Goal: Information Seeking & Learning: Learn about a topic

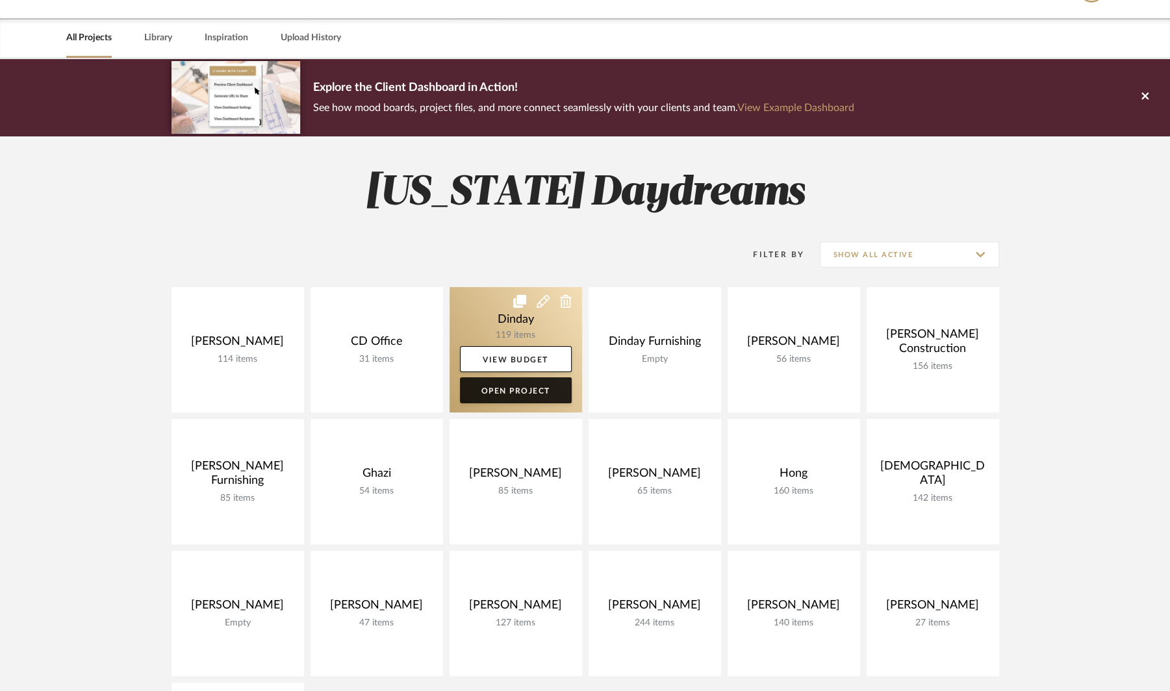
scroll to position [40, 0]
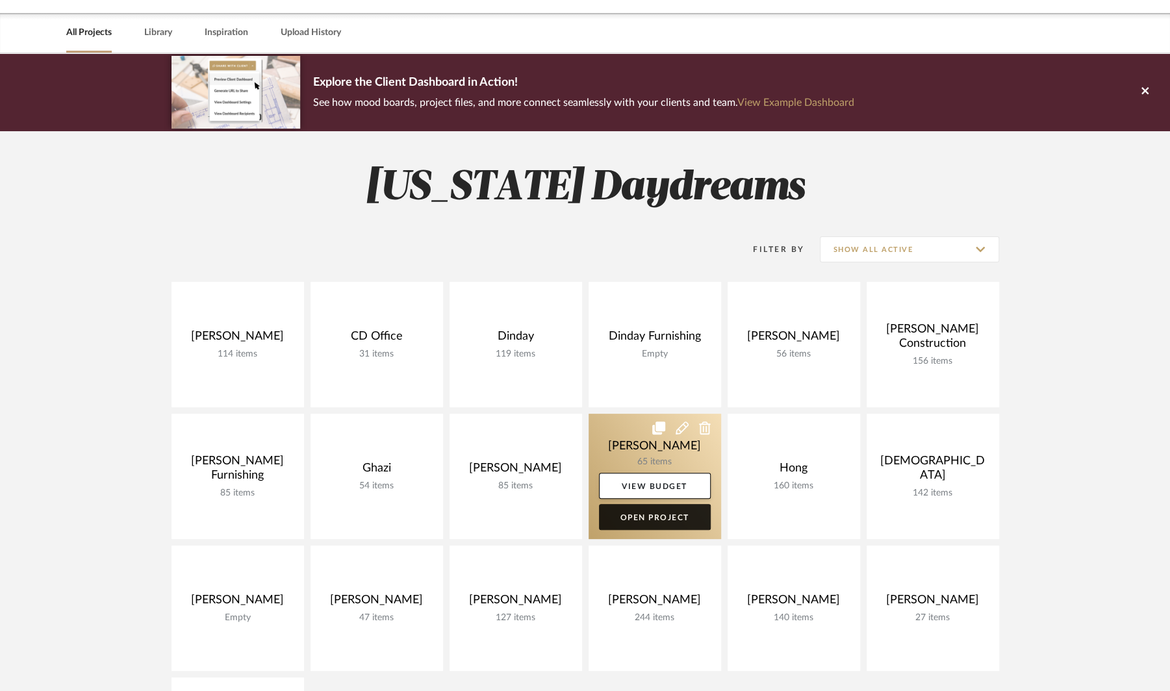
click at [652, 521] on link "Open Project" at bounding box center [655, 517] width 112 height 26
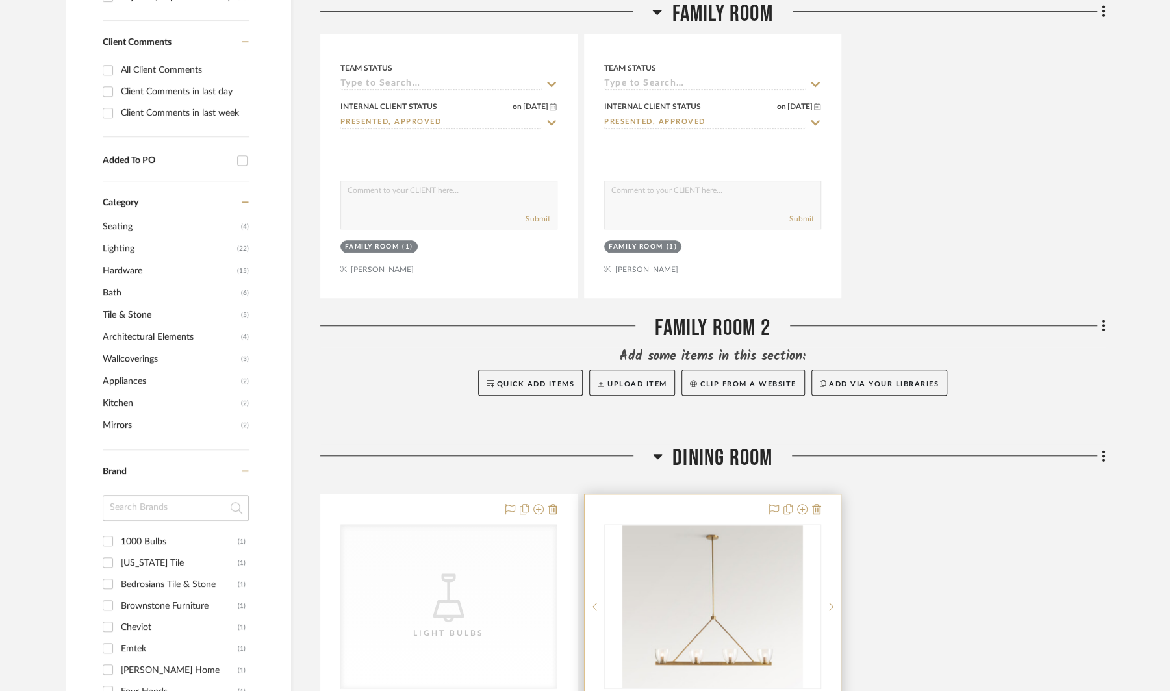
scroll to position [658, 0]
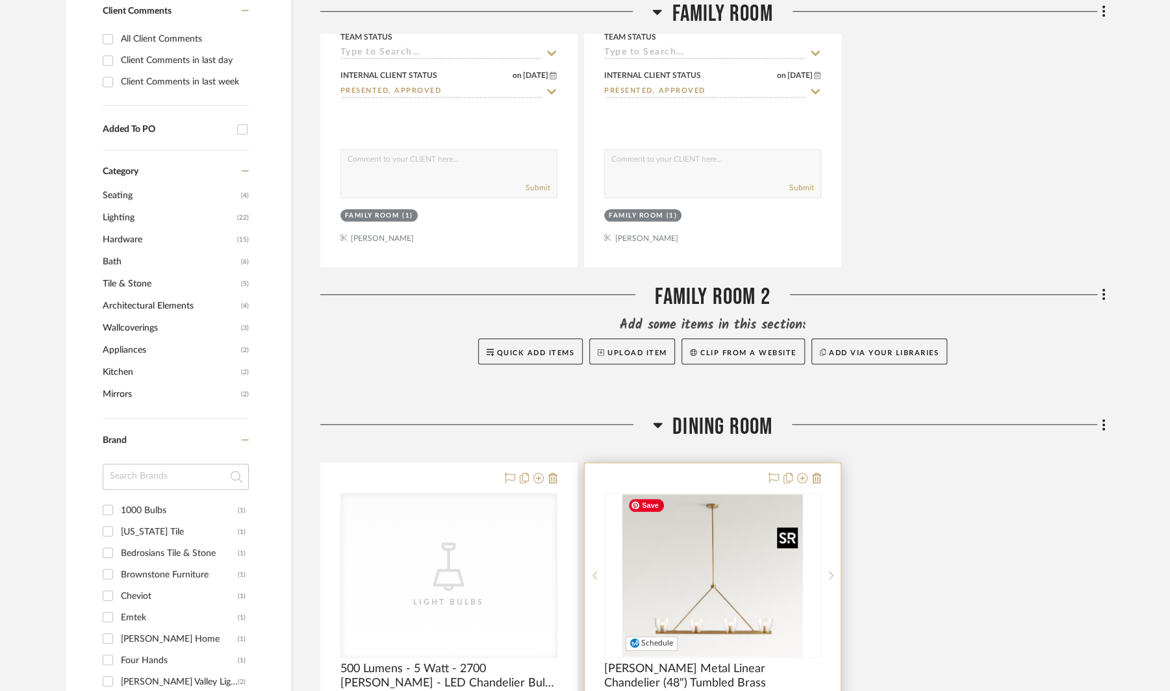
click at [708, 533] on img "0" at bounding box center [713, 576] width 181 height 162
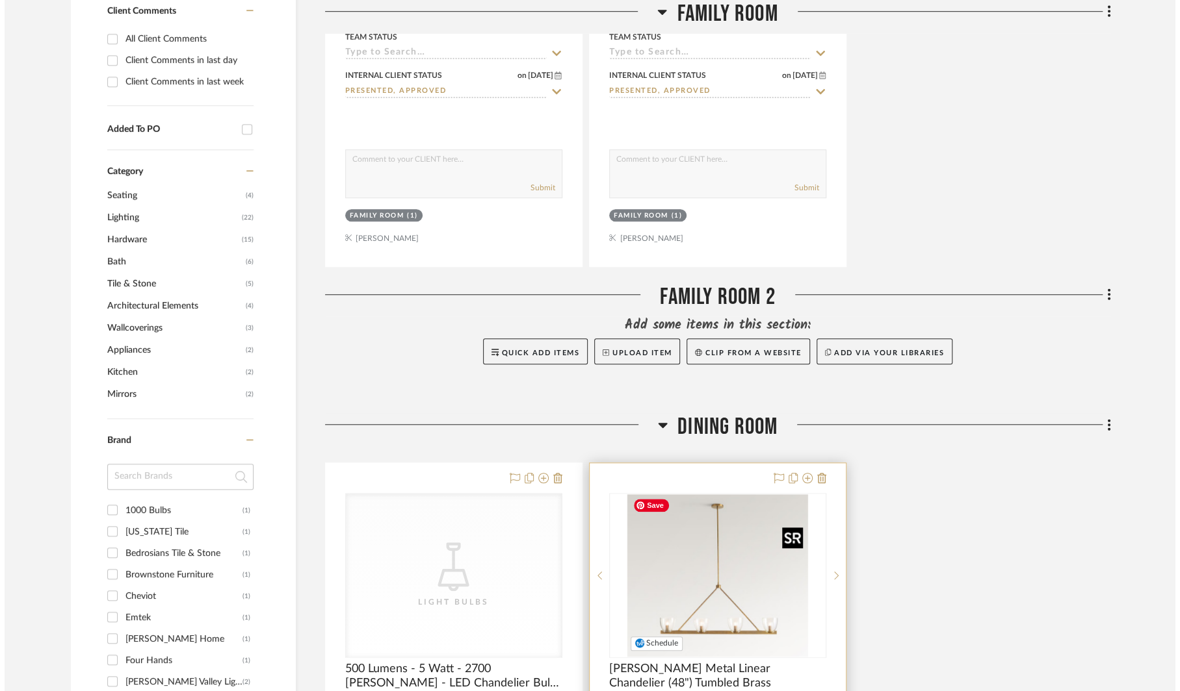
scroll to position [0, 0]
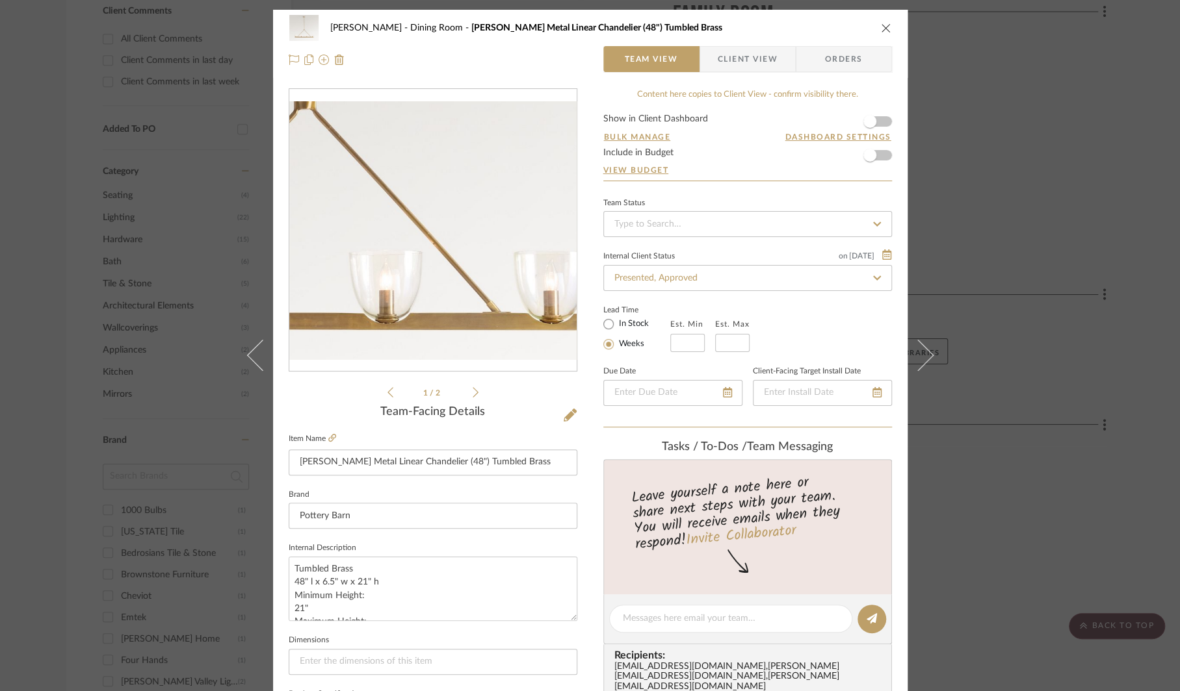
click at [472, 290] on img "0" at bounding box center [432, 230] width 287 height 259
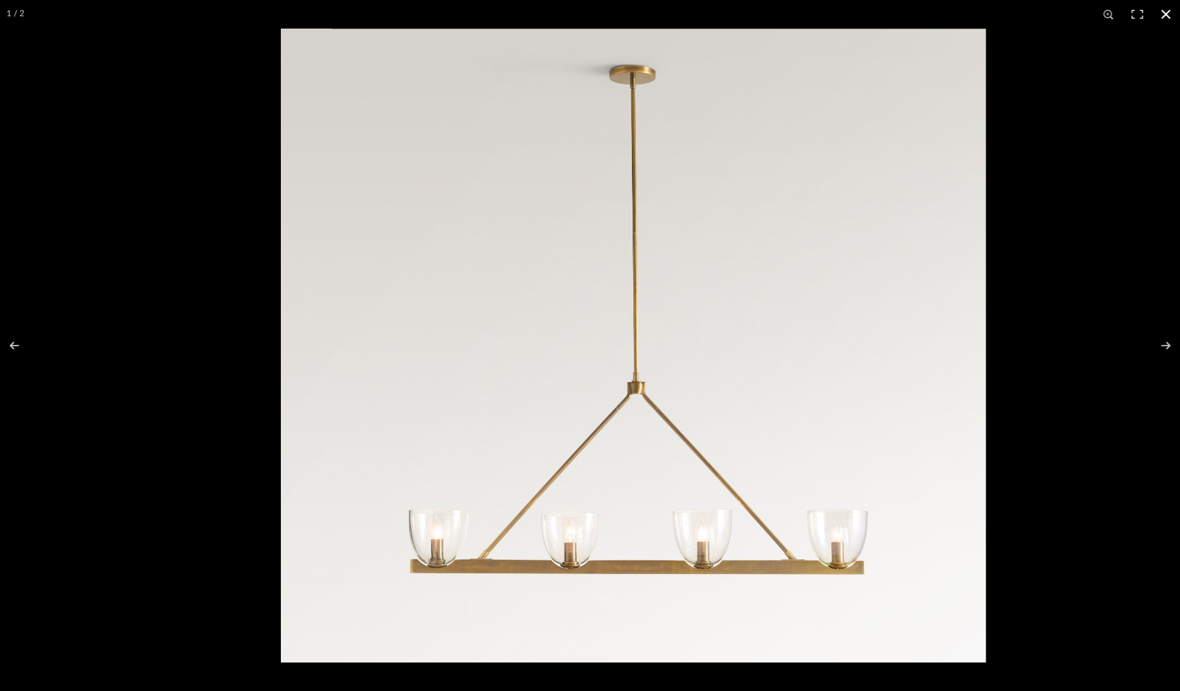
click at [1071, 420] on div at bounding box center [871, 374] width 1180 height 691
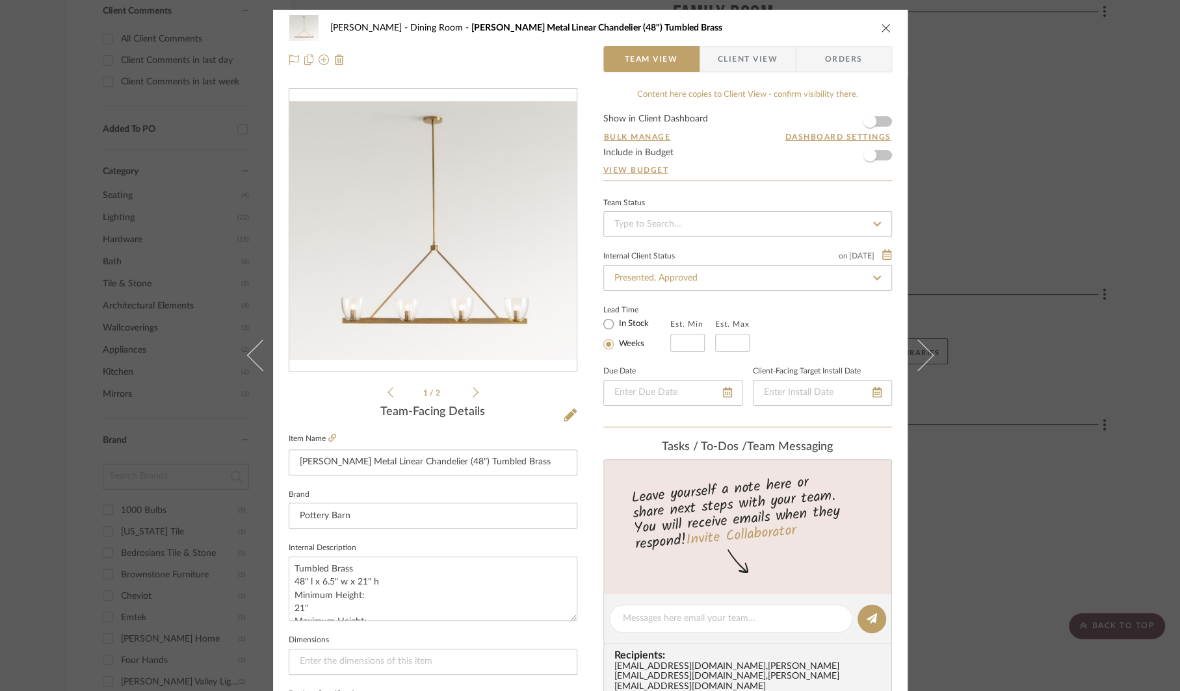
click at [443, 259] on img "0" at bounding box center [432, 230] width 287 height 259
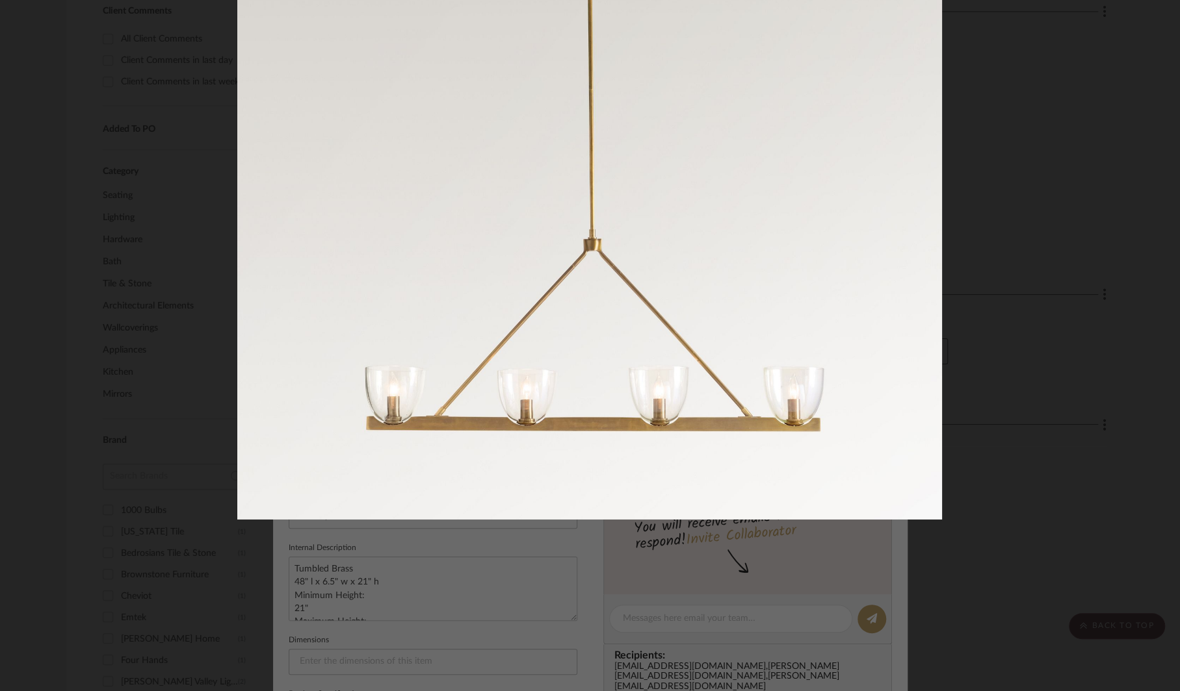
click at [966, 149] on div at bounding box center [827, 231] width 1180 height 691
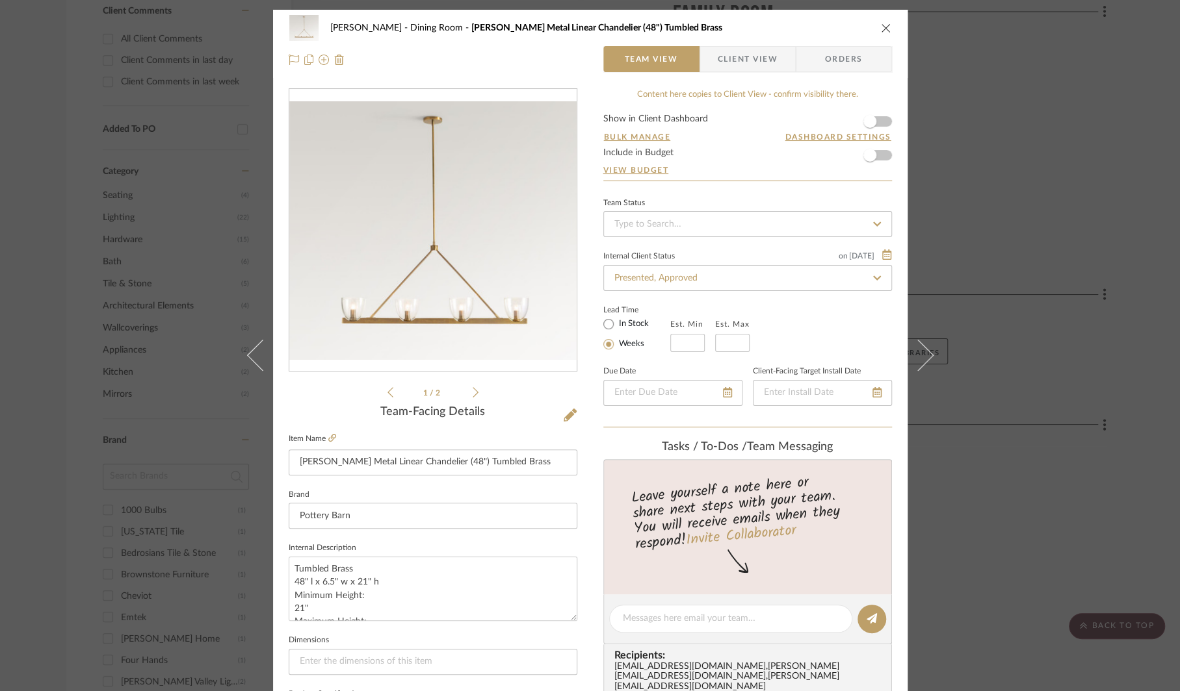
click at [883, 24] on icon "close" at bounding box center [886, 28] width 10 height 10
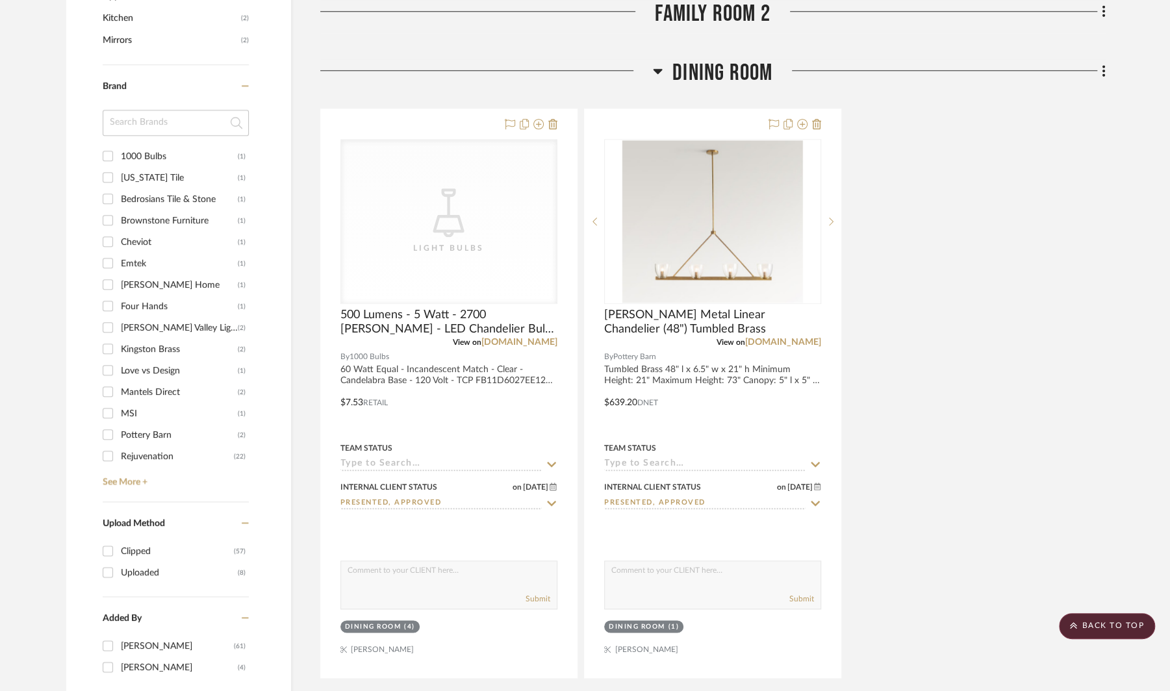
scroll to position [1024, 0]
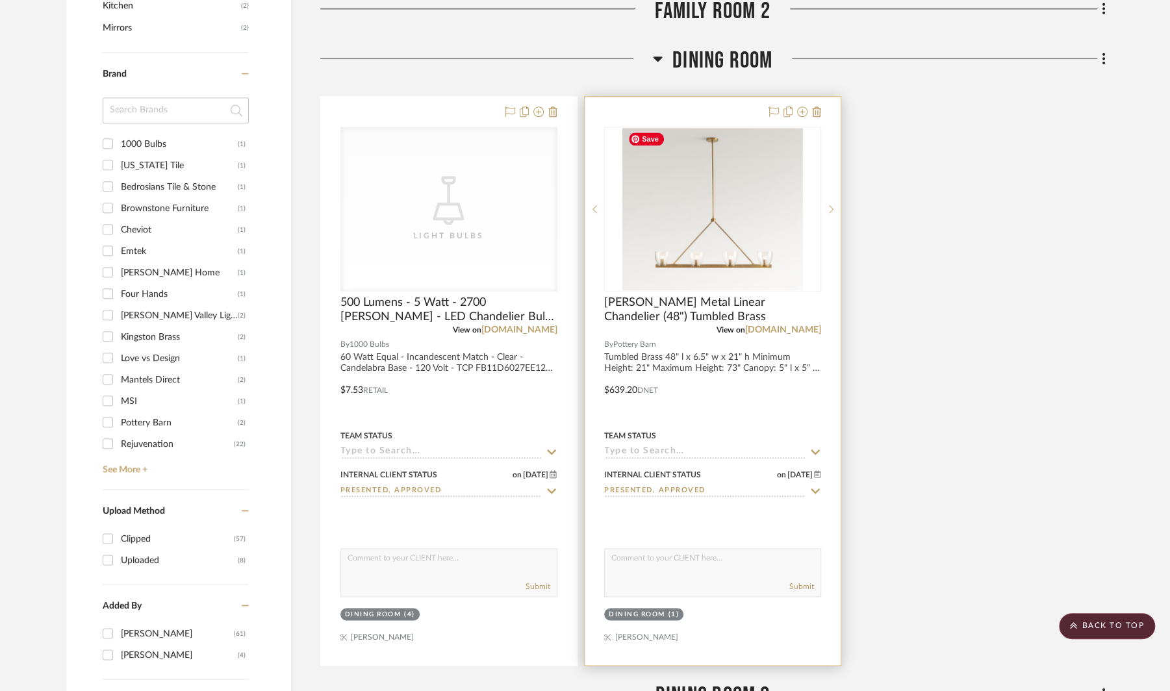
click at [718, 289] on div "0" at bounding box center [713, 209] width 216 height 164
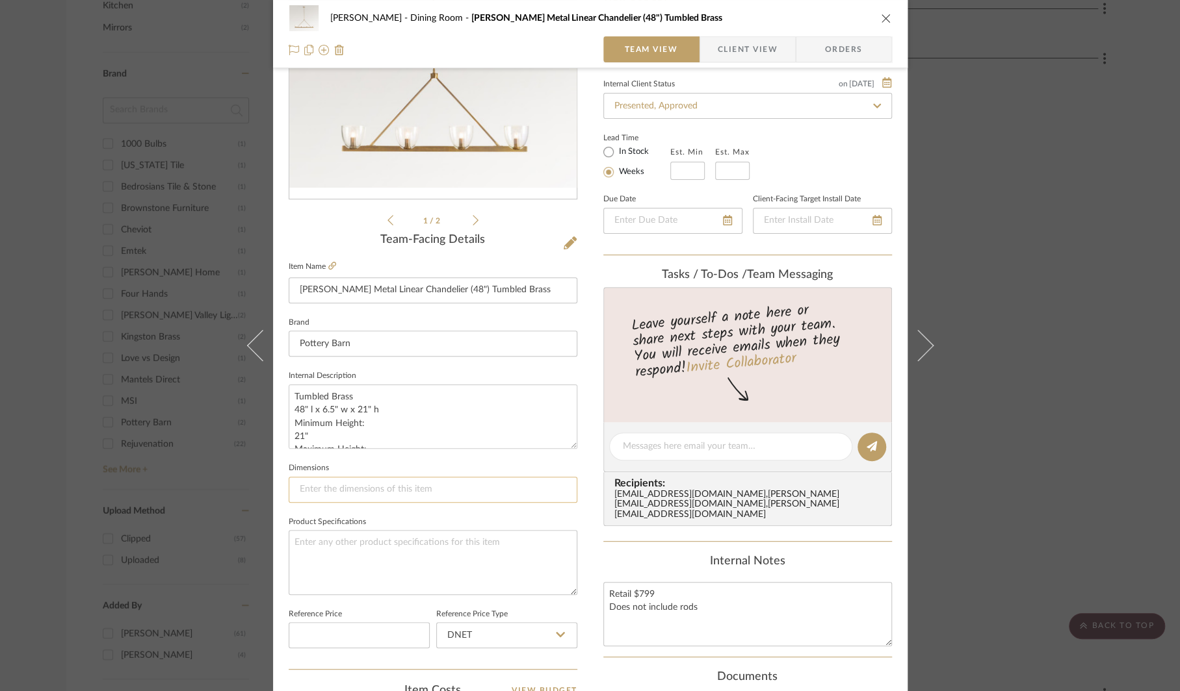
scroll to position [187, 0]
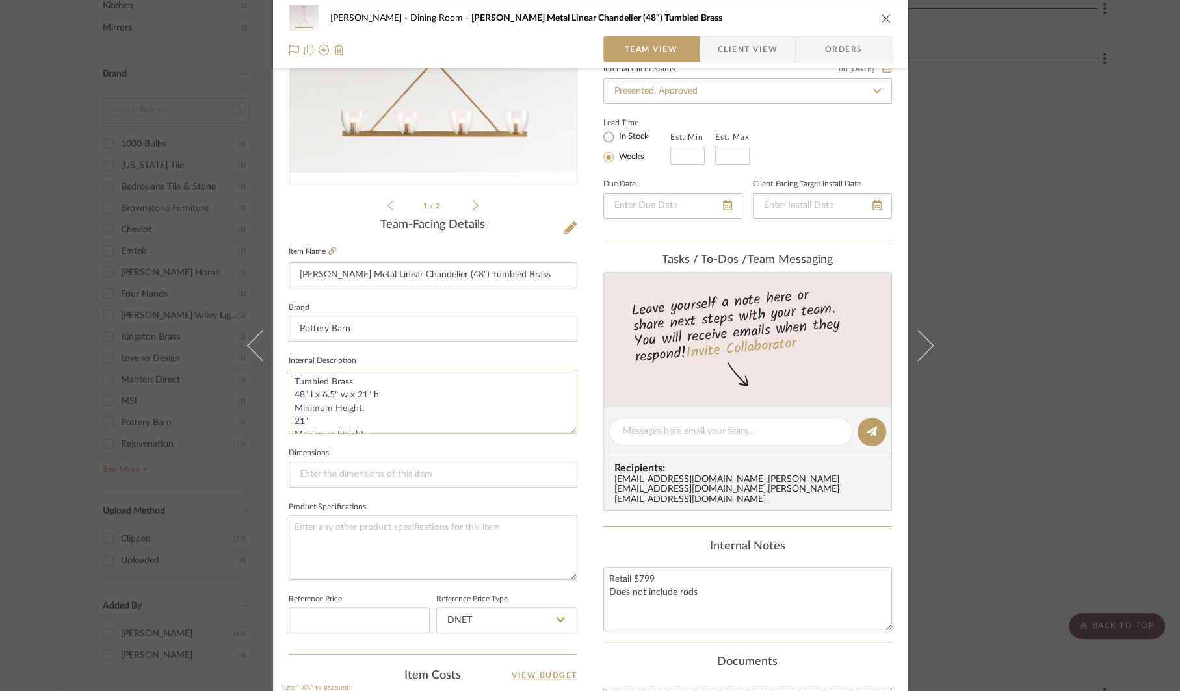
click at [365, 390] on textarea "Tumbled Brass 48" l x 6.5" w x 21" h Minimum Height: 21" Maximum Height: 73" Ca…" at bounding box center [433, 402] width 289 height 64
drag, startPoint x: 381, startPoint y: 393, endPoint x: 280, endPoint y: 396, distance: 100.8
click at [280, 396] on div "[PERSON_NAME] Dining Room [PERSON_NAME] Metal Linear Chandelier (48") Tumbled B…" at bounding box center [590, 423] width 634 height 1200
click at [1100, 384] on div "[PERSON_NAME] Dining Room [PERSON_NAME] Metal Linear Chandelier (48") Tumbled B…" at bounding box center [590, 345] width 1180 height 691
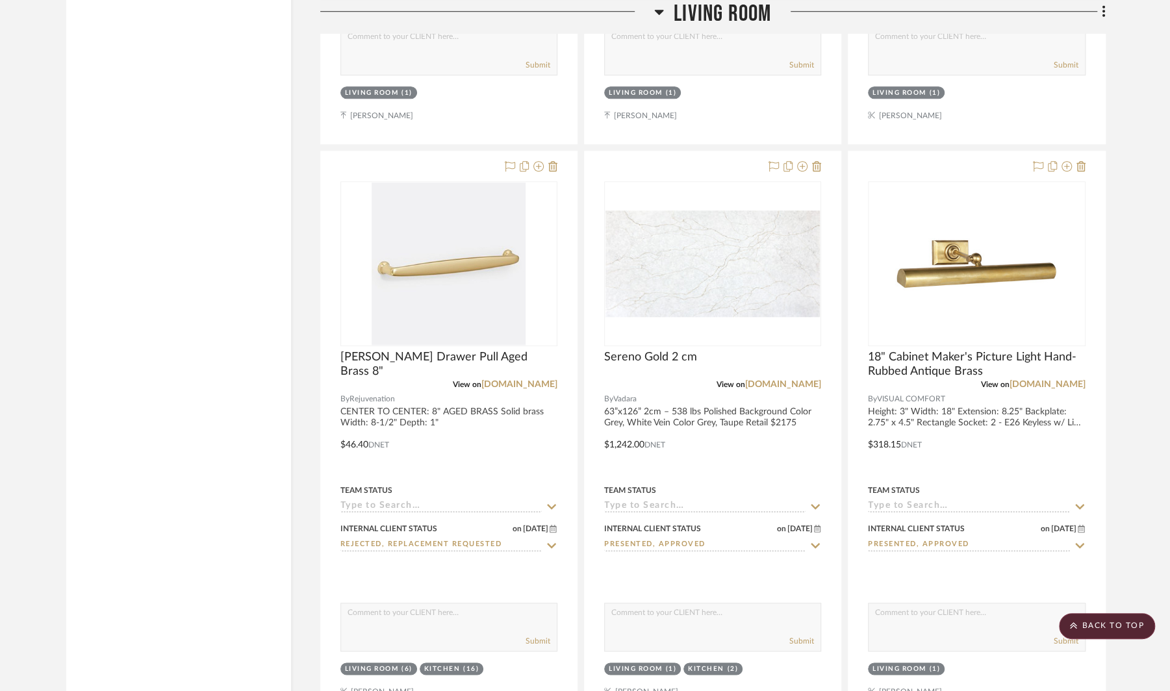
scroll to position [4212, 0]
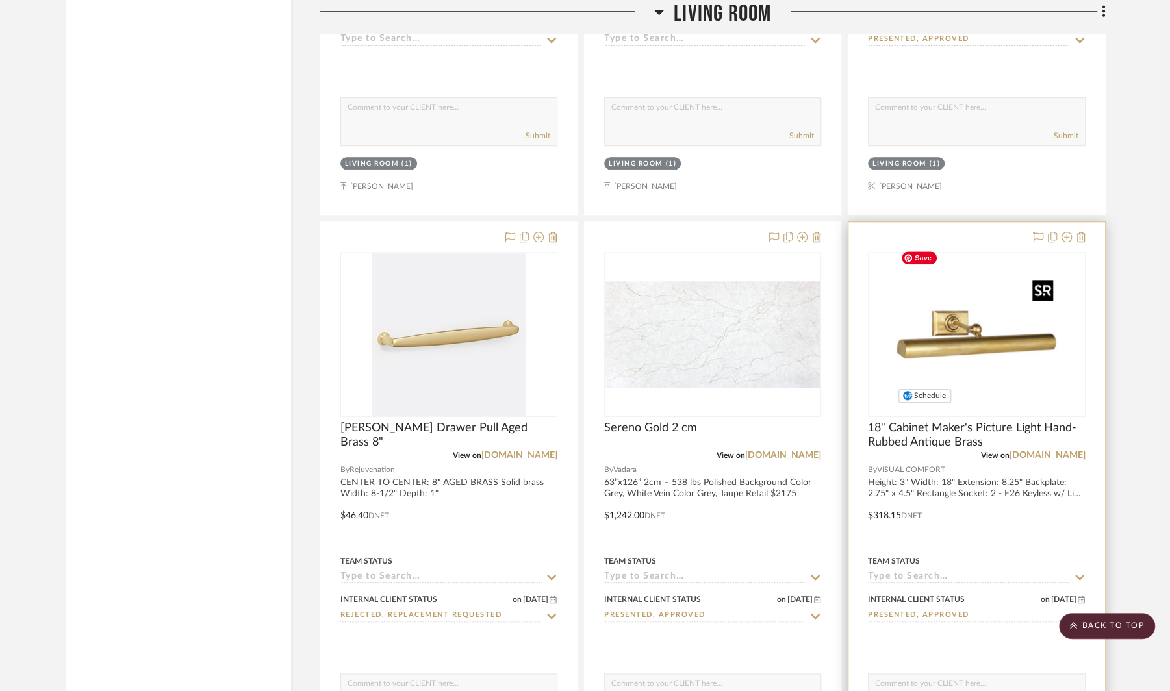
click at [0, 0] on img at bounding box center [0, 0] width 0 height 0
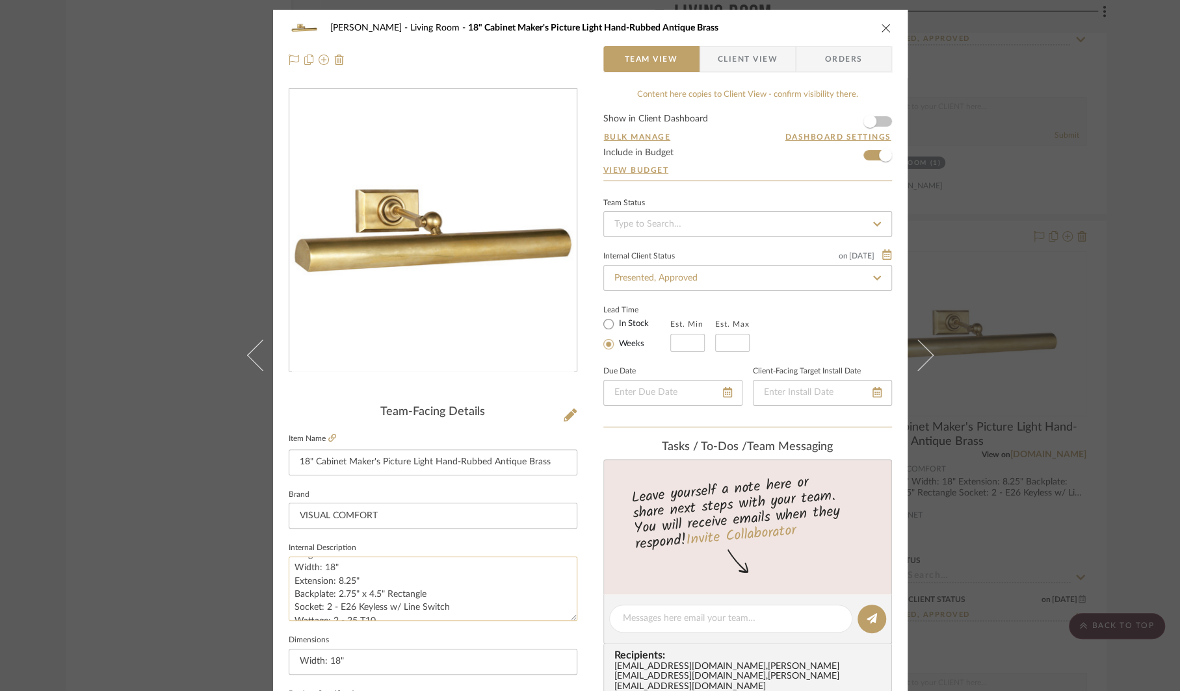
scroll to position [5, 0]
drag, startPoint x: 329, startPoint y: 577, endPoint x: 283, endPoint y: 567, distance: 47.2
click at [289, 567] on sr-operation-status-container "Height: 3" Width: 18" Extension: 8.25" Backplate: 2.75" x 4.5" Rectangle Socket…" at bounding box center [433, 589] width 289 height 64
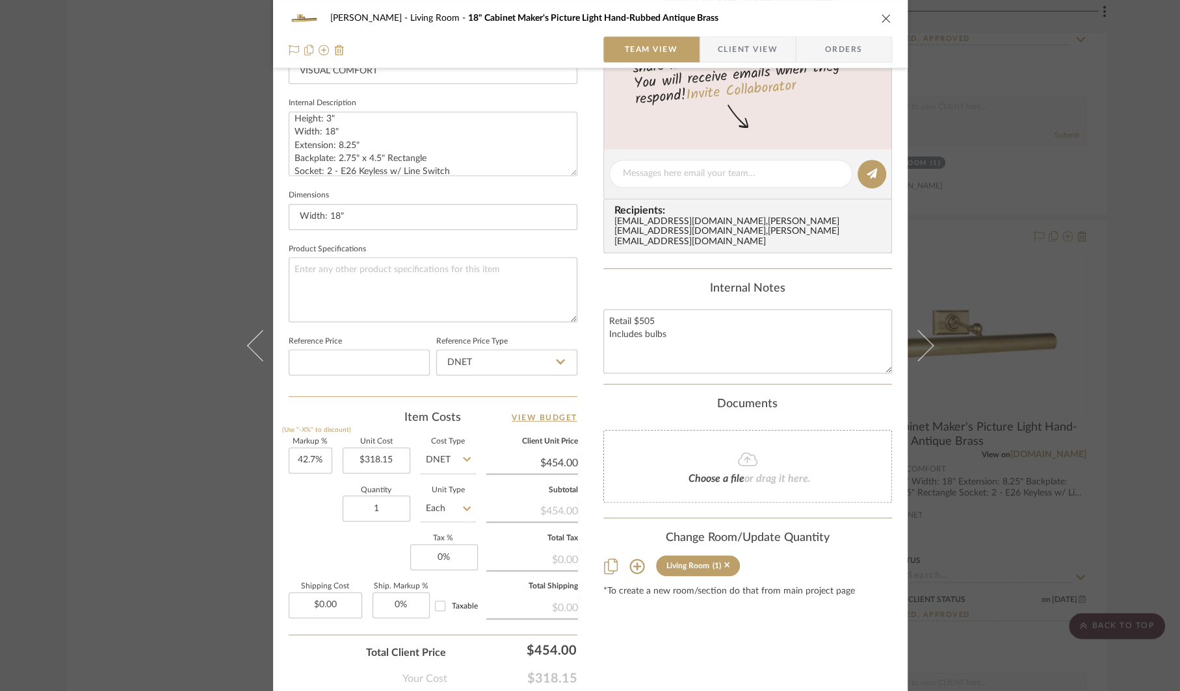
scroll to position [458, 0]
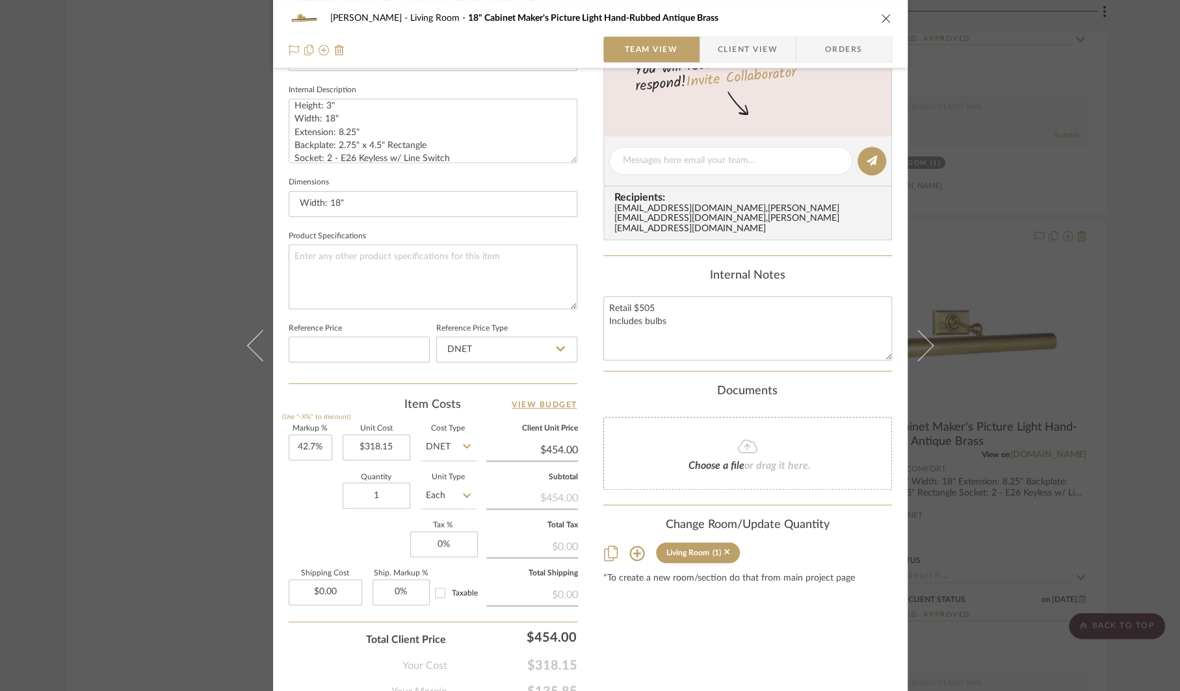
click at [173, 406] on div "[PERSON_NAME] Living Room 18" Cabinet Maker's Picture Light Hand-Rubbed Antique…" at bounding box center [590, 345] width 1180 height 691
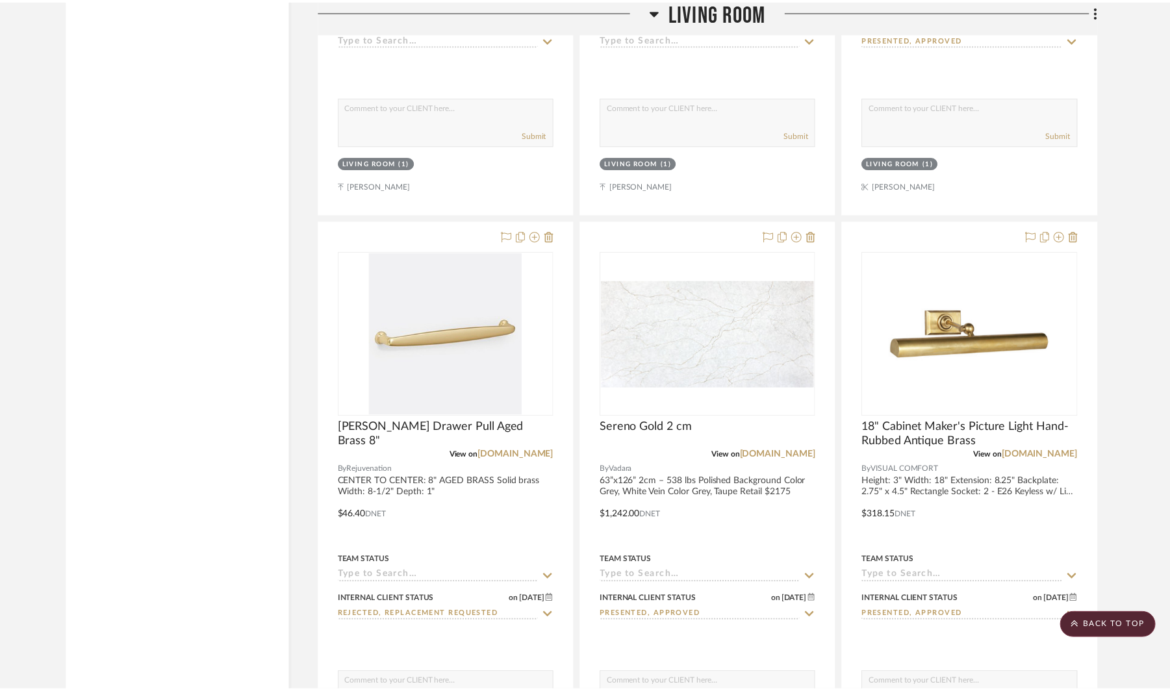
scroll to position [4212, 0]
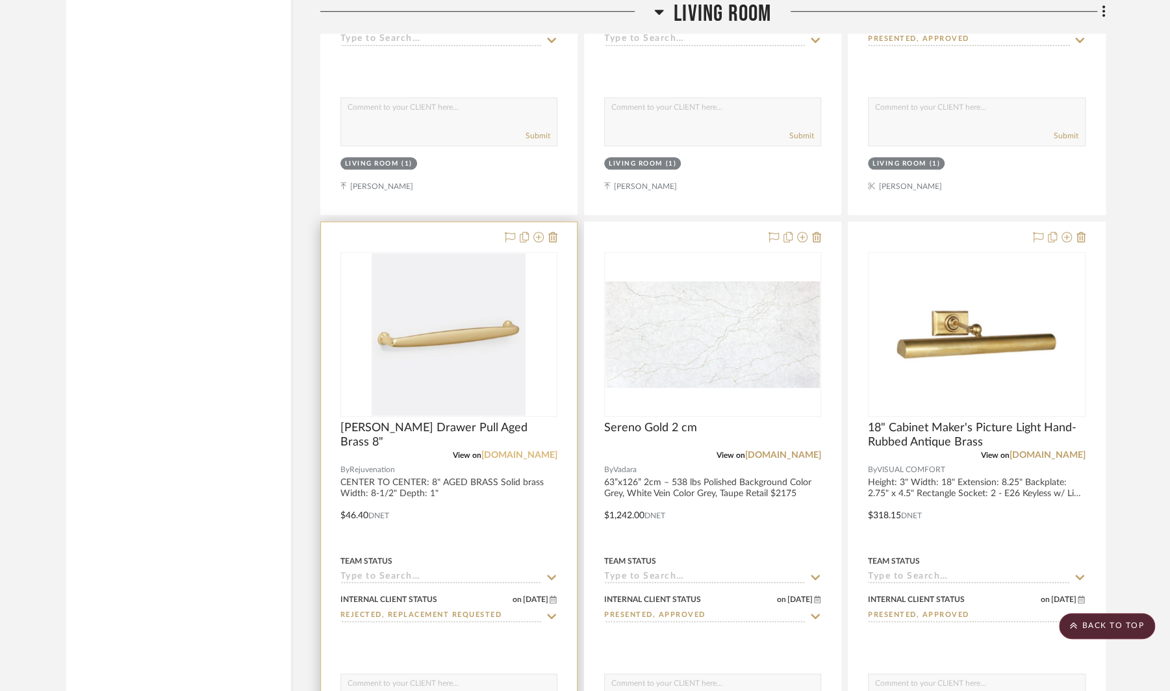
click at [550, 451] on link "[DOMAIN_NAME]" at bounding box center [520, 455] width 76 height 9
